Goal: Find specific page/section: Find specific page/section

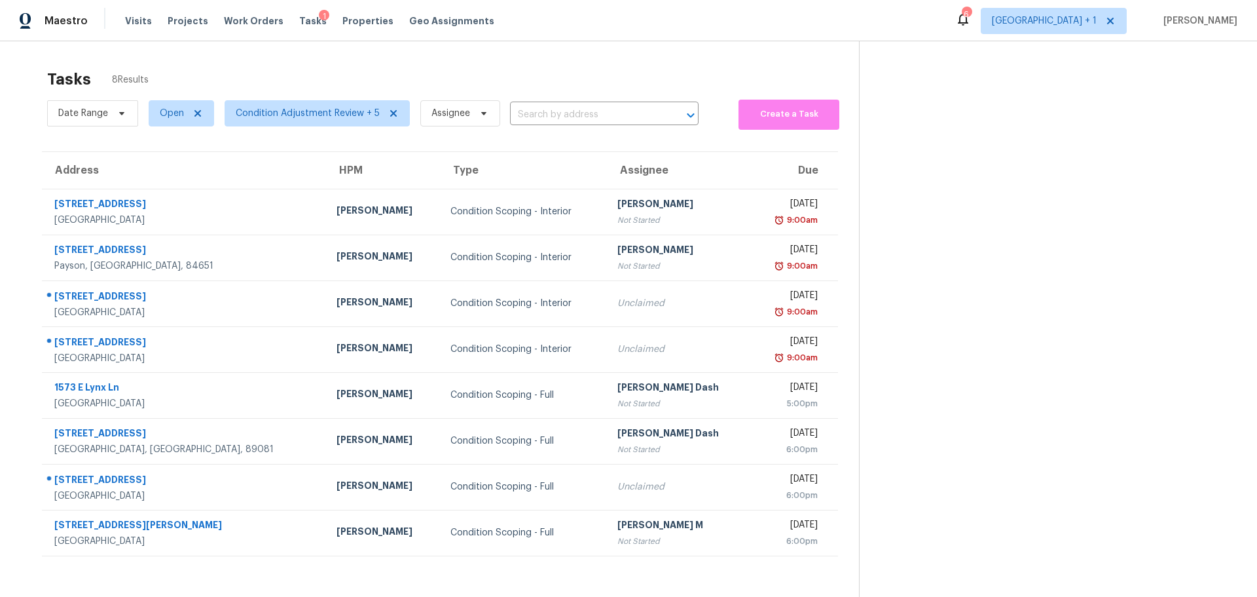
scroll to position [51, 0]
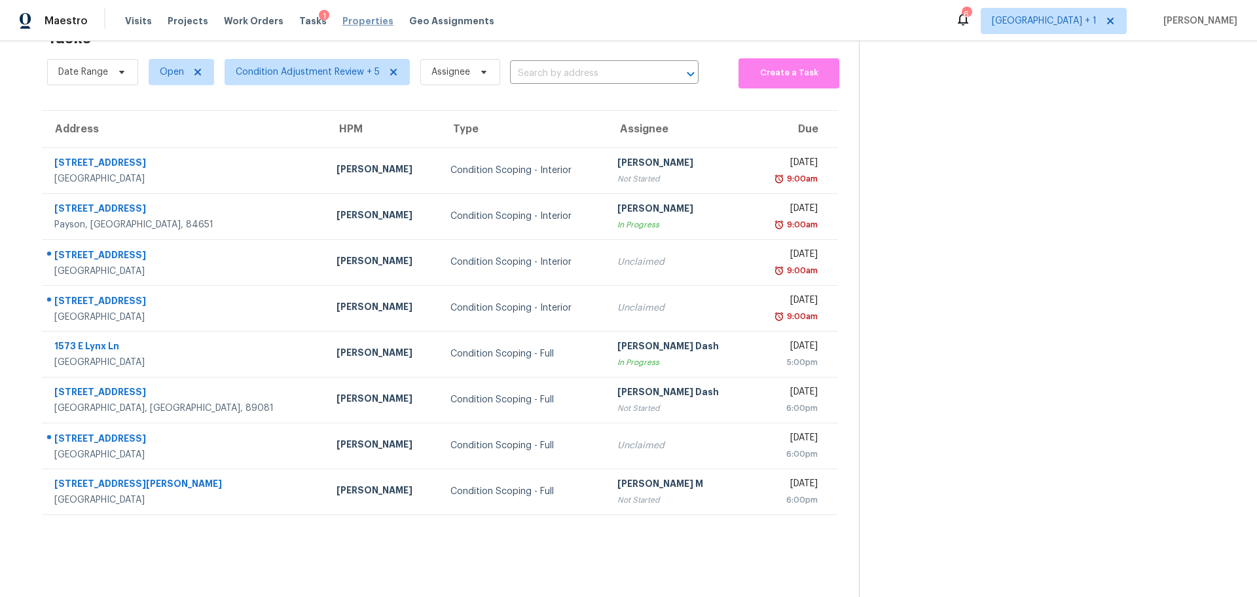
click at [342, 18] on span "Properties" at bounding box center [367, 20] width 51 height 13
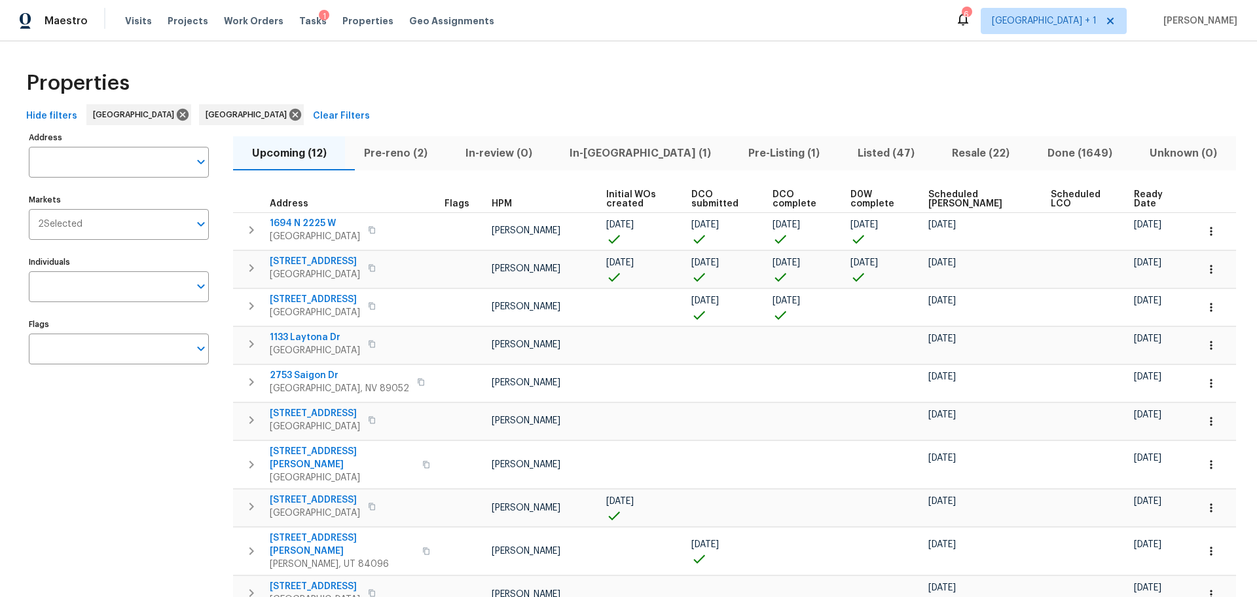
click at [847, 154] on span "Listed (47)" at bounding box center [886, 153] width 79 height 18
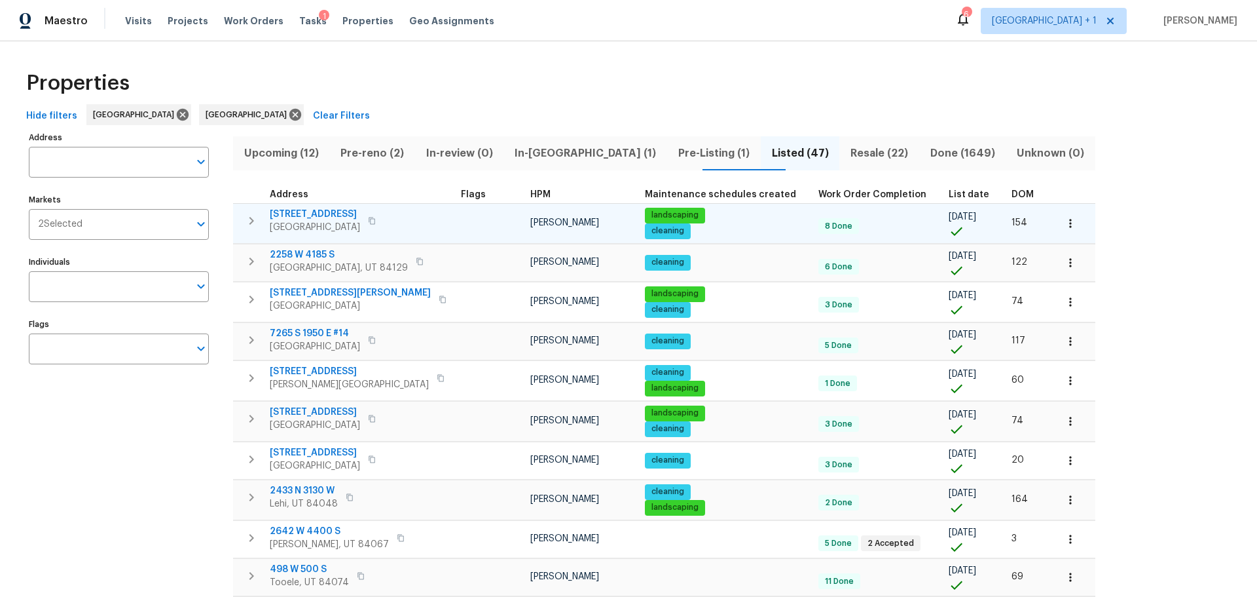
click at [376, 221] on icon "button" at bounding box center [372, 221] width 8 height 8
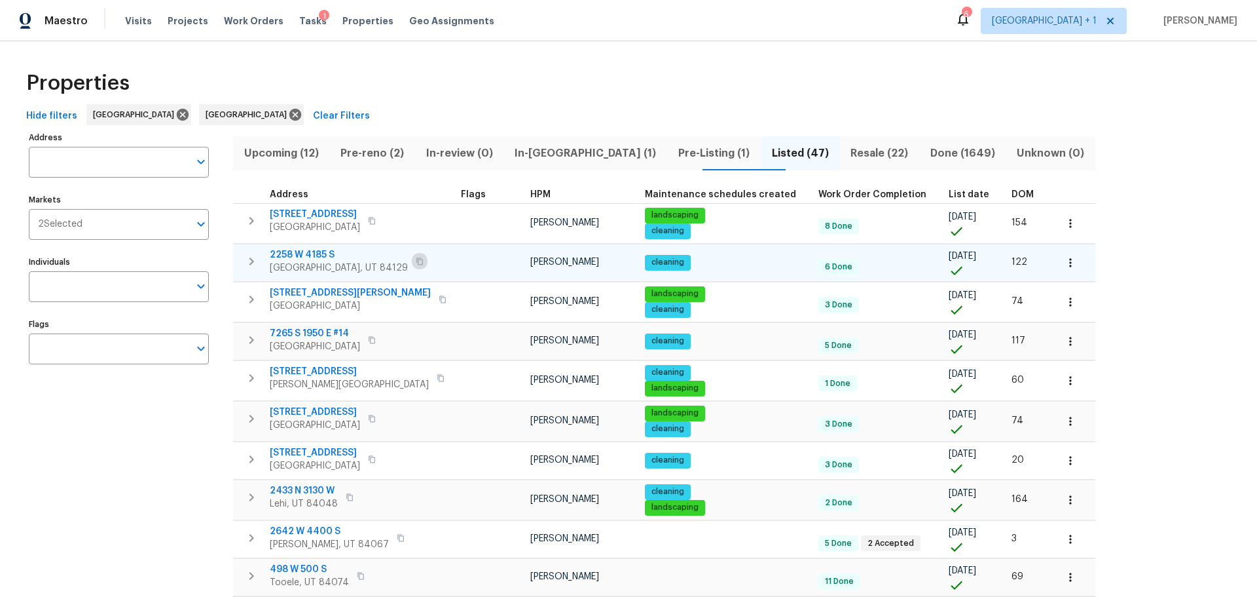
click at [416, 257] on icon "button" at bounding box center [420, 261] width 8 height 8
